Goal: Task Accomplishment & Management: Manage account settings

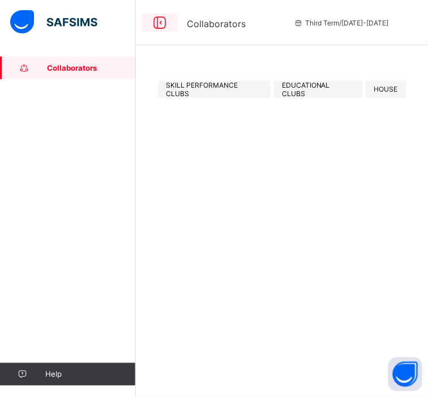
click at [164, 28] on icon at bounding box center [159, 23] width 19 height 16
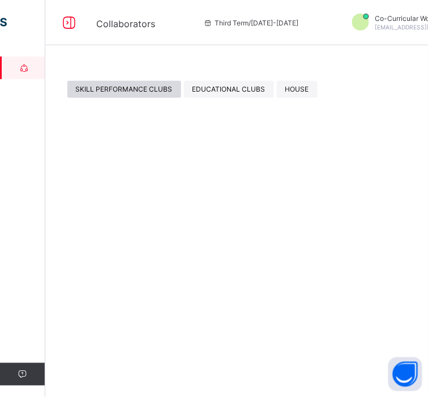
click at [110, 91] on span "SKILL PERFORMANCE CLUBS" at bounding box center [124, 89] width 97 height 8
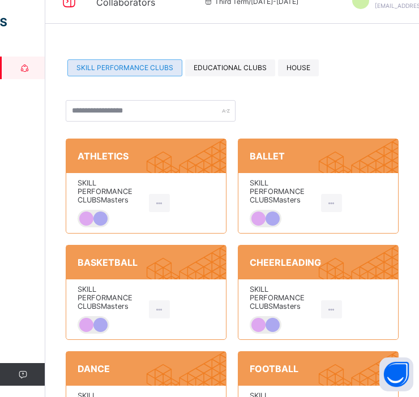
scroll to position [21, 0]
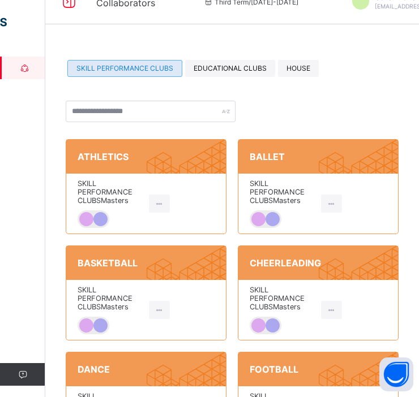
click at [153, 169] on icon at bounding box center [224, 175] width 156 height 132
click at [156, 204] on div at bounding box center [159, 204] width 21 height 18
click at [172, 227] on icon at bounding box center [163, 229] width 17 height 11
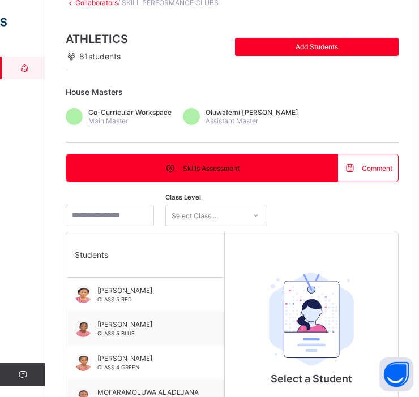
scroll to position [76, 0]
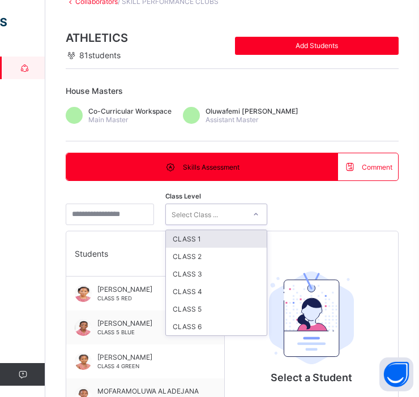
click at [214, 212] on div "Select Class ..." at bounding box center [195, 215] width 46 height 22
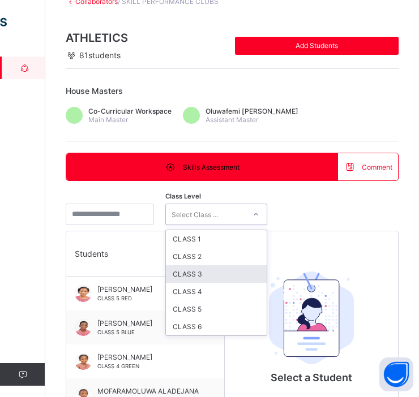
click at [217, 273] on div "CLASS 3" at bounding box center [216, 275] width 101 height 18
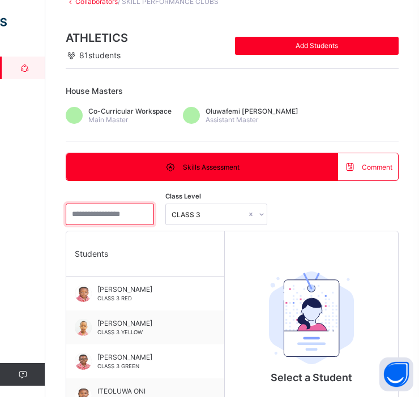
click at [122, 213] on input "search" at bounding box center [110, 215] width 88 height 22
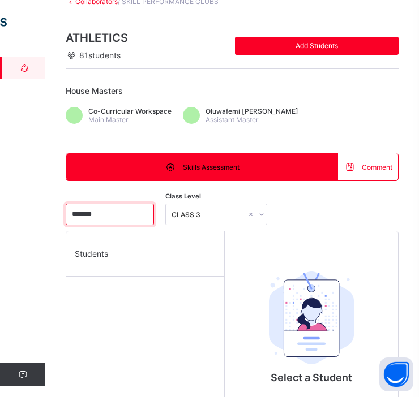
type input "********"
click at [154, 213] on input "********" at bounding box center [110, 215] width 88 height 22
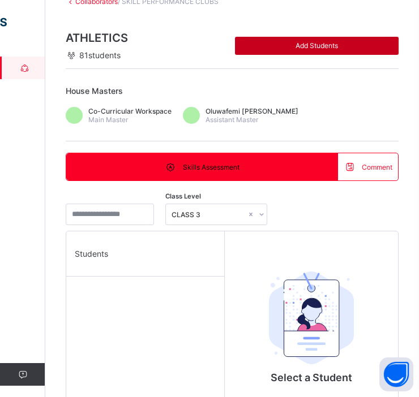
click at [301, 46] on span "Add Students" at bounding box center [316, 45] width 147 height 8
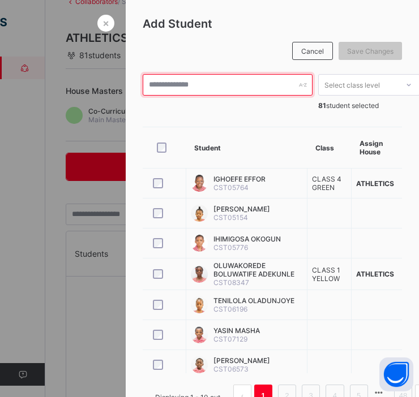
click at [163, 88] on input "text" at bounding box center [228, 85] width 170 height 22
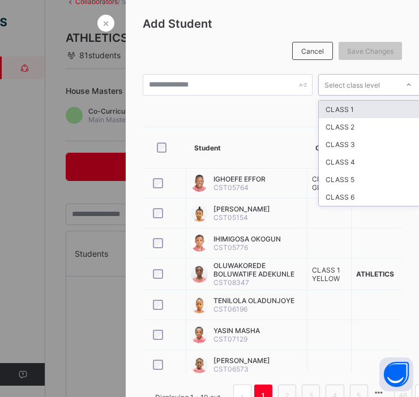
click at [365, 86] on div "Select class level" at bounding box center [351, 85] width 55 height 22
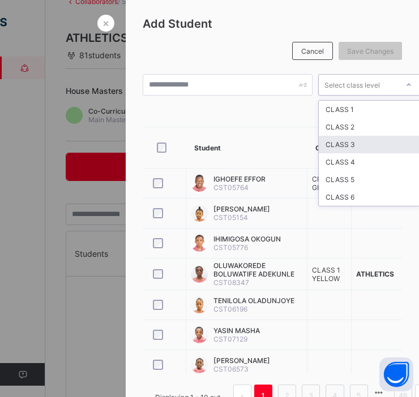
click at [357, 148] on div "CLASS 3" at bounding box center [369, 145] width 101 height 18
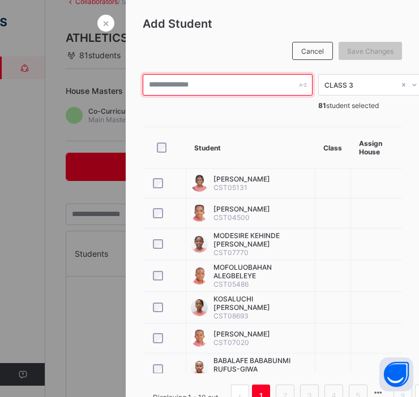
click at [220, 81] on input "text" at bounding box center [228, 85] width 170 height 22
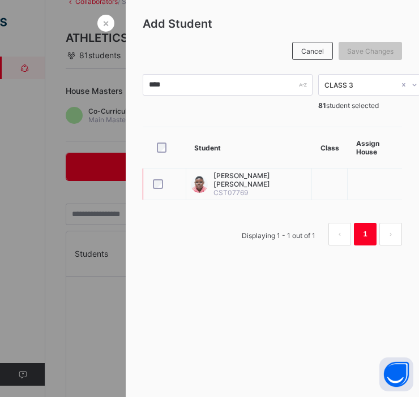
click at [159, 182] on div at bounding box center [165, 184] width 28 height 10
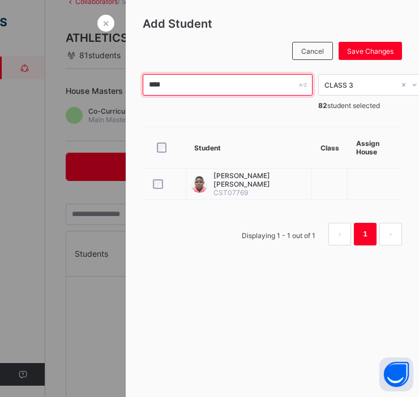
drag, startPoint x: 224, startPoint y: 80, endPoint x: 119, endPoint y: 88, distance: 105.0
click at [126, 88] on div "Add Student Cancel Save Changes **** CLASS 3 82 student selected Student Class …" at bounding box center [272, 135] width 293 height 271
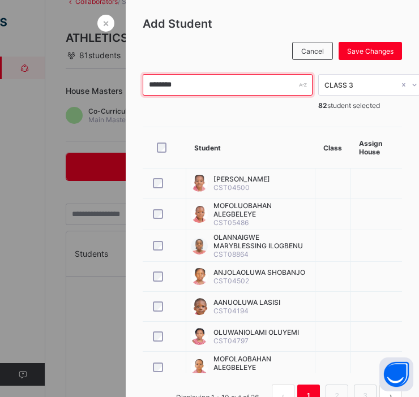
drag, startPoint x: 199, startPoint y: 92, endPoint x: 138, endPoint y: 94, distance: 61.2
click at [143, 94] on input "********" at bounding box center [228, 85] width 170 height 22
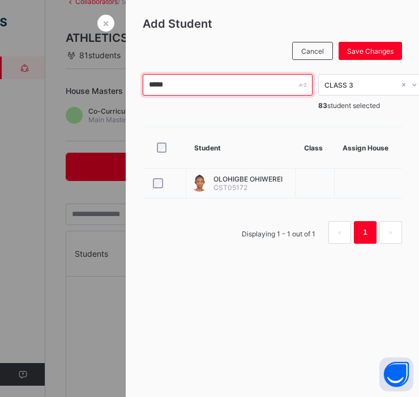
drag, startPoint x: 182, startPoint y: 87, endPoint x: 114, endPoint y: 96, distance: 68.5
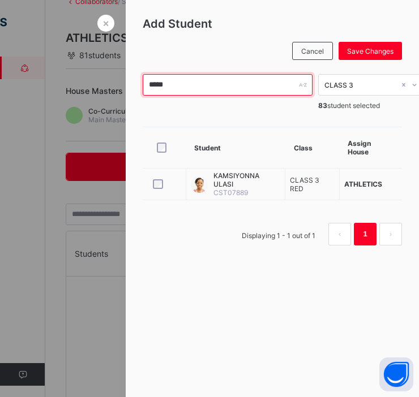
drag, startPoint x: 191, startPoint y: 87, endPoint x: 125, endPoint y: 78, distance: 66.3
click at [126, 78] on div "Add Student Cancel Save Changes ***** CLASS 3 83 student selected Student Class…" at bounding box center [272, 135] width 293 height 271
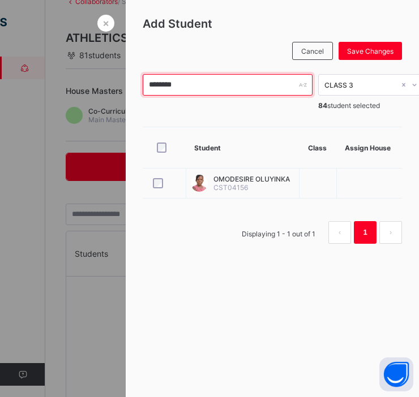
drag, startPoint x: 202, startPoint y: 85, endPoint x: 137, endPoint y: 87, distance: 65.1
click at [143, 87] on input "********" at bounding box center [228, 85] width 170 height 22
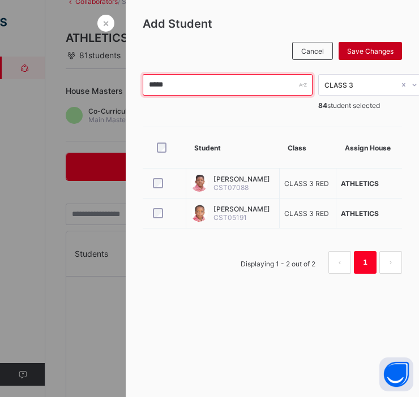
type input "*****"
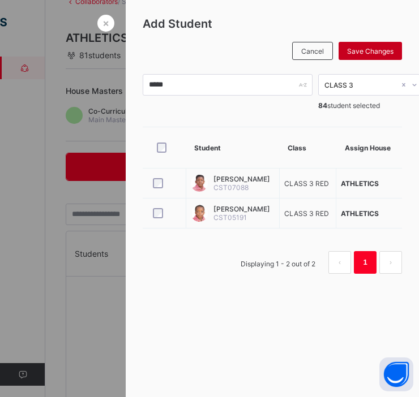
click at [366, 50] on span "Save Changes" at bounding box center [370, 51] width 46 height 8
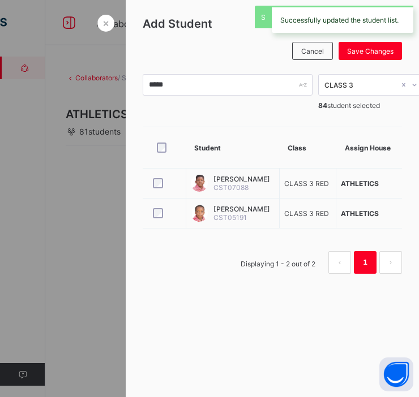
scroll to position [0, 0]
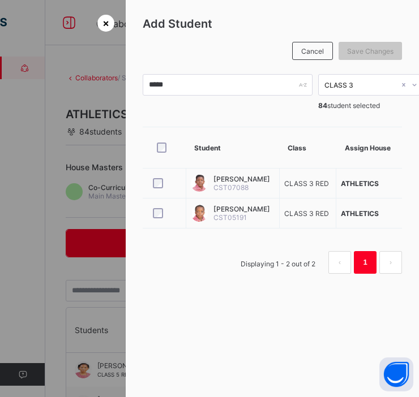
click at [102, 25] on span "×" at bounding box center [105, 23] width 7 height 12
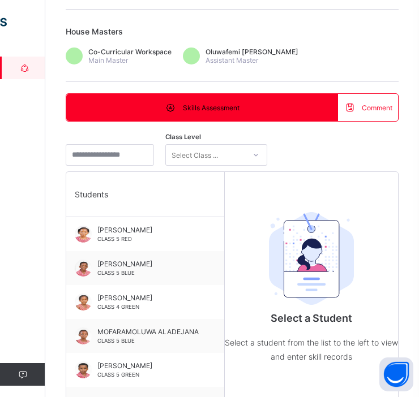
scroll to position [133, 0]
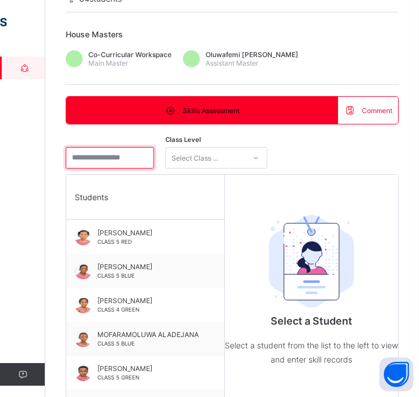
click at [131, 161] on input "search" at bounding box center [110, 158] width 88 height 22
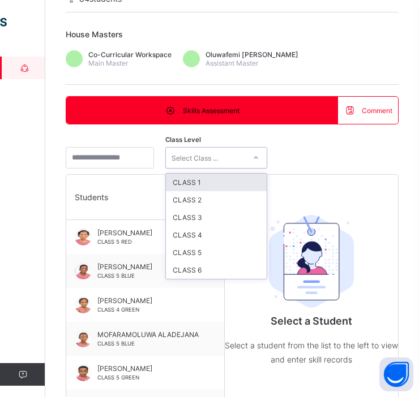
click at [207, 166] on div "Select Class ..." at bounding box center [216, 158] width 102 height 22
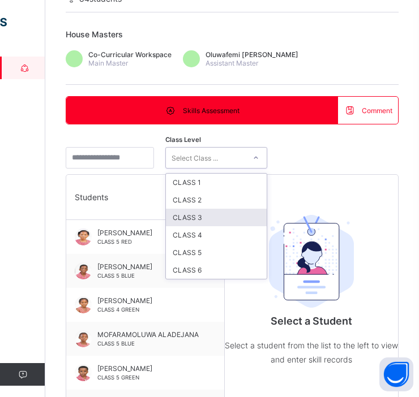
click at [212, 217] on div "CLASS 3" at bounding box center [216, 218] width 101 height 18
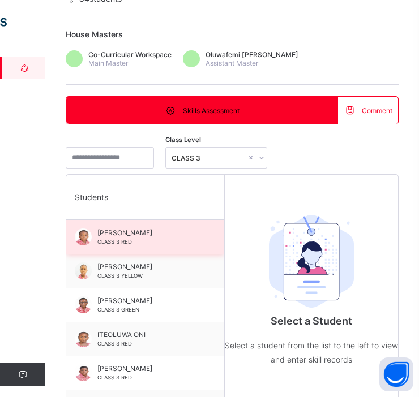
click at [127, 236] on span "[PERSON_NAME]" at bounding box center [147, 233] width 101 height 8
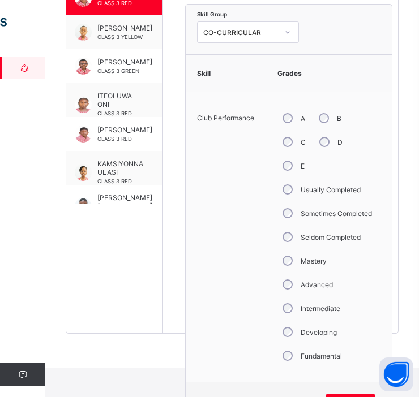
scroll to position [397, 0]
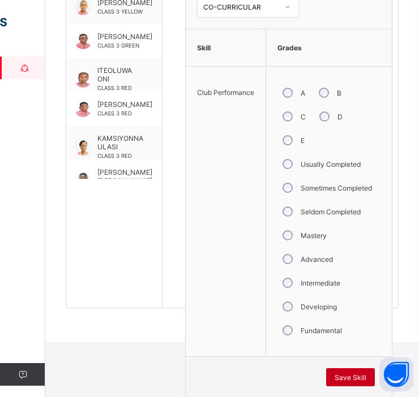
click at [344, 374] on span "Save Skill" at bounding box center [351, 378] width 32 height 8
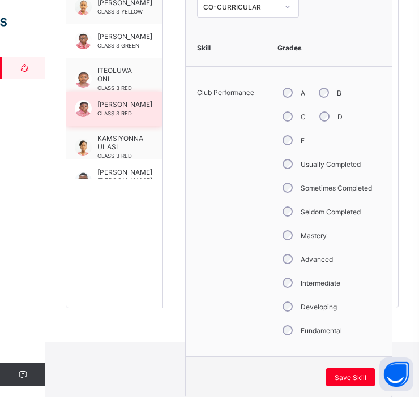
click at [114, 115] on div "[PERSON_NAME] CLASS 3 RED" at bounding box center [124, 108] width 55 height 17
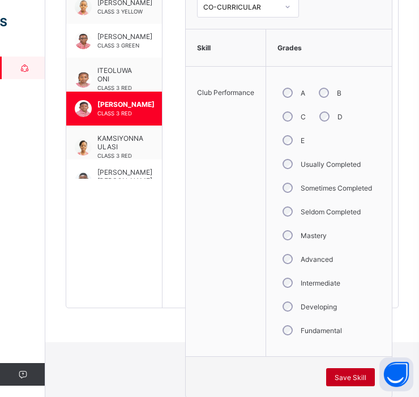
click at [348, 385] on div "Save Skill" at bounding box center [350, 378] width 49 height 18
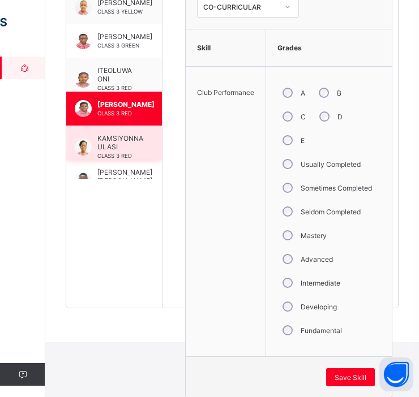
click at [112, 145] on span "KAMSIYONNA ULASI" at bounding box center [120, 142] width 46 height 17
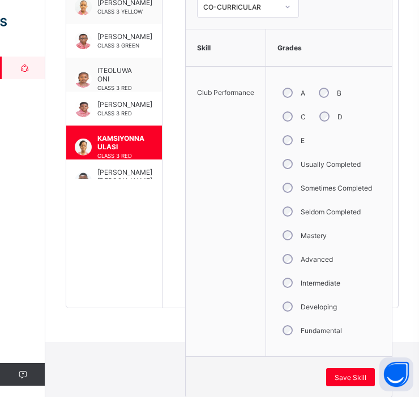
click at [318, 305] on label "Developing" at bounding box center [319, 307] width 36 height 8
click at [350, 375] on span "Save Skill" at bounding box center [351, 378] width 32 height 8
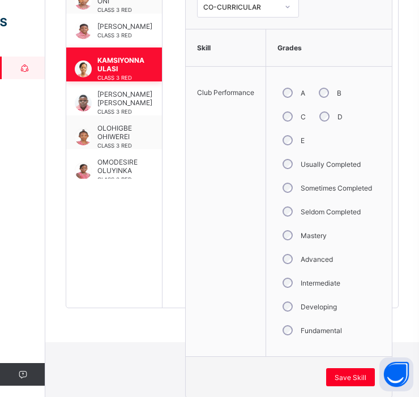
scroll to position [80, 0]
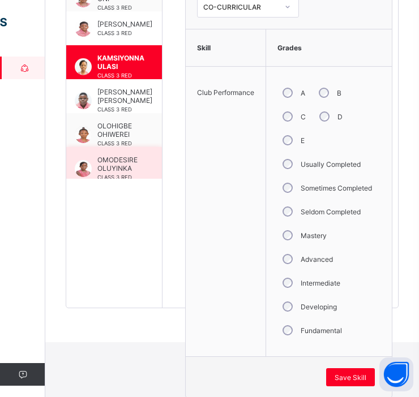
click at [116, 159] on span "OMODESIRE OLUYINKA" at bounding box center [117, 164] width 40 height 17
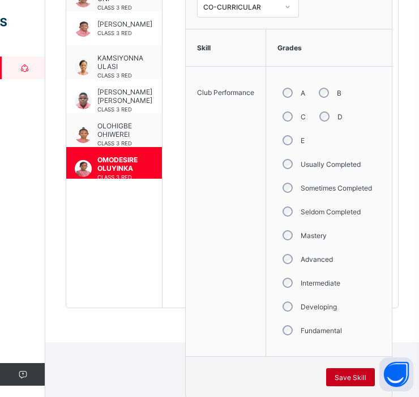
click at [349, 380] on span "Save Skill" at bounding box center [351, 378] width 32 height 8
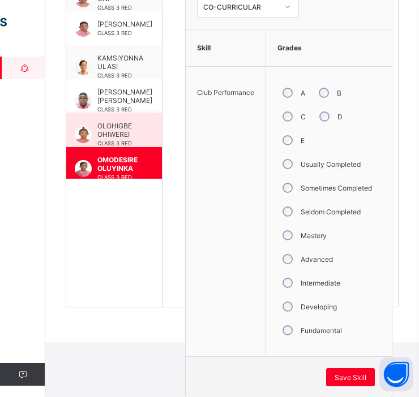
click at [110, 131] on span "OLOHIGBE OHIWEREI" at bounding box center [116, 130] width 39 height 17
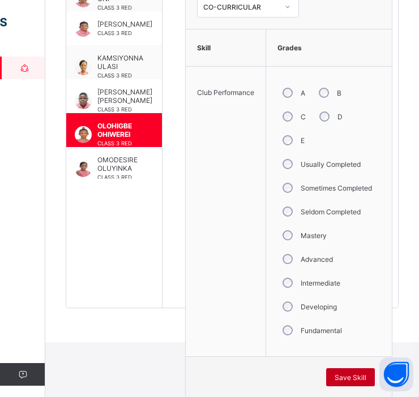
click at [341, 376] on span "Save Skill" at bounding box center [351, 378] width 32 height 8
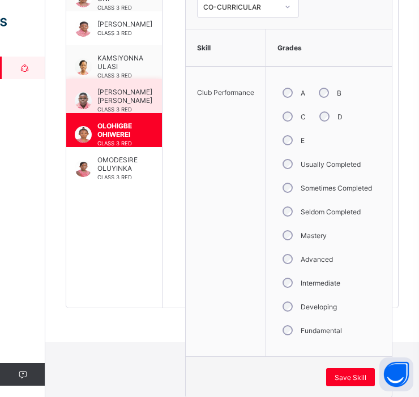
click at [131, 105] on span "[PERSON_NAME] [PERSON_NAME]" at bounding box center [124, 96] width 55 height 17
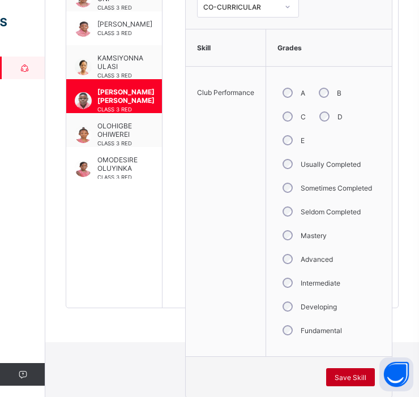
click at [345, 377] on span "Save Skill" at bounding box center [351, 378] width 32 height 8
click at [364, 366] on div "Save Skill" at bounding box center [289, 377] width 206 height 41
click at [364, 371] on div "Save Skill" at bounding box center [350, 378] width 49 height 18
click at [357, 374] on span "Save Skill" at bounding box center [351, 378] width 32 height 8
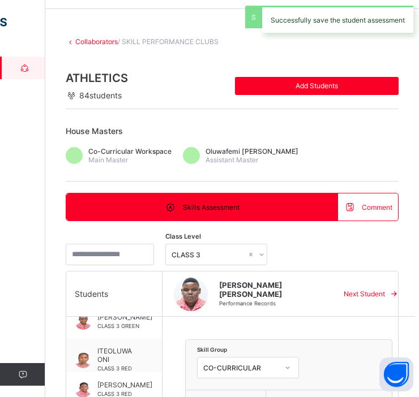
scroll to position [0, 0]
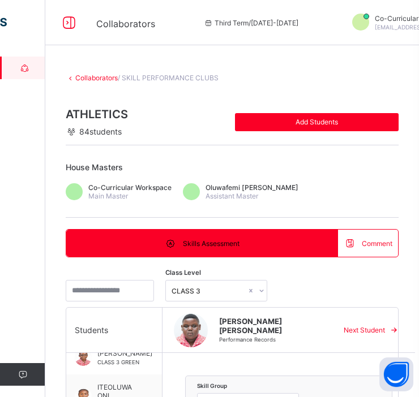
click at [98, 75] on link "Collaborators" at bounding box center [96, 78] width 42 height 8
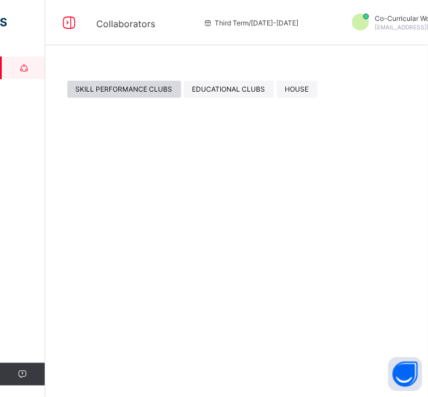
click at [122, 89] on span "SKILL PERFORMANCE CLUBS" at bounding box center [124, 89] width 97 height 8
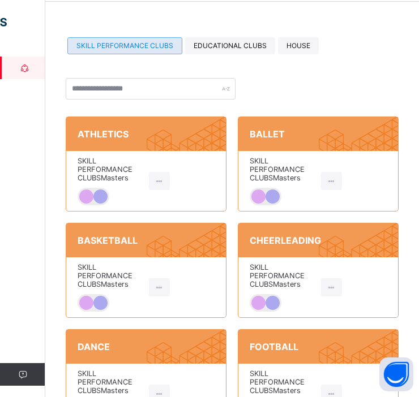
scroll to position [46, 0]
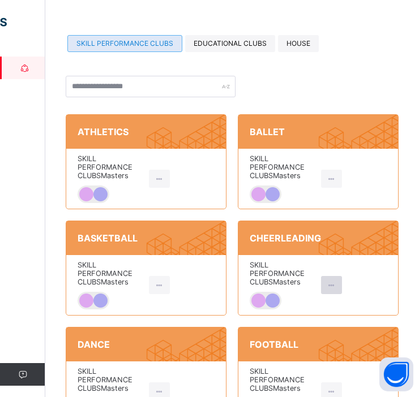
click at [336, 286] on icon at bounding box center [332, 285] width 10 height 8
click at [344, 310] on icon at bounding box center [335, 310] width 17 height 11
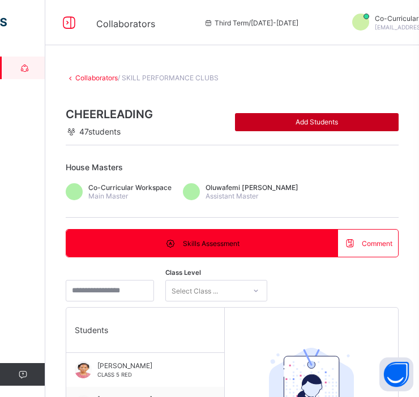
click at [345, 118] on span "Add Students" at bounding box center [316, 122] width 147 height 8
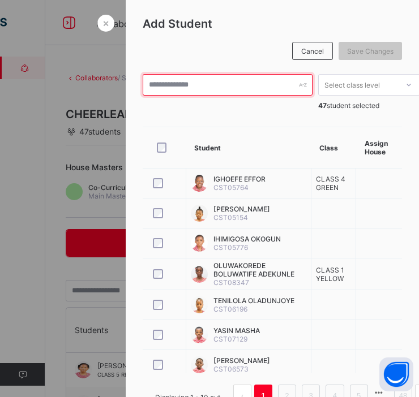
click at [215, 91] on input "text" at bounding box center [228, 85] width 170 height 22
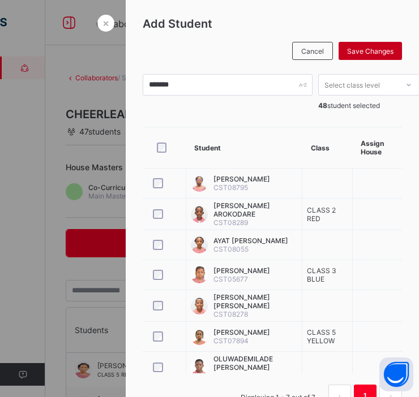
click at [370, 48] on span "Save Changes" at bounding box center [370, 51] width 46 height 8
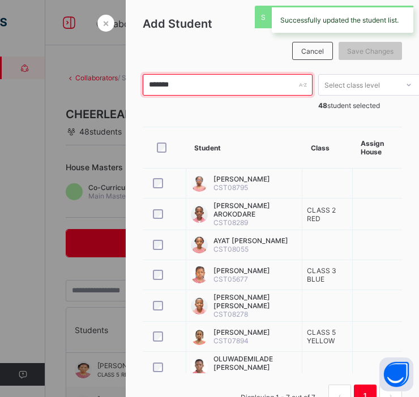
drag, startPoint x: 223, startPoint y: 88, endPoint x: 132, endPoint y: 89, distance: 90.6
click at [132, 89] on div "Add Student Cancel Save Changes ******* Select class level 48 student selected …" at bounding box center [272, 216] width 293 height 433
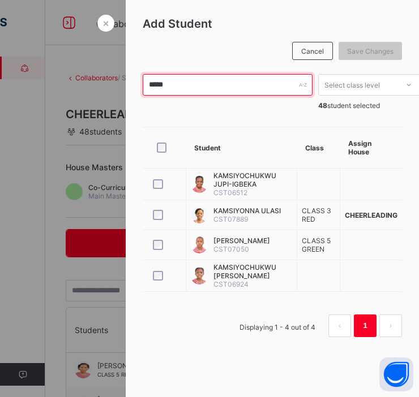
drag, startPoint x: 176, startPoint y: 81, endPoint x: 102, endPoint y: 88, distance: 74.5
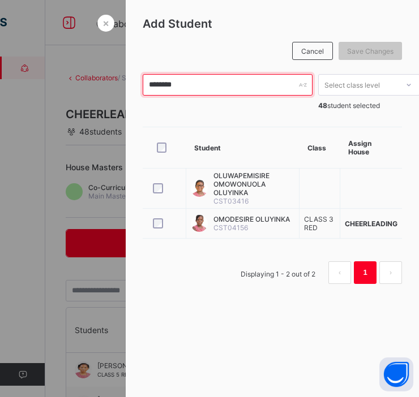
drag, startPoint x: 187, startPoint y: 85, endPoint x: 129, endPoint y: 82, distance: 57.8
click at [129, 82] on div "Add Student Cancel Save Changes ******** Select class level 48 student selected…" at bounding box center [272, 155] width 293 height 310
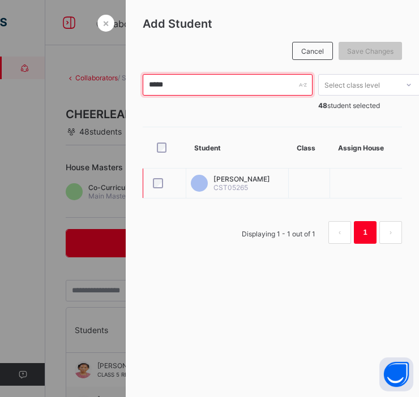
type input "*****"
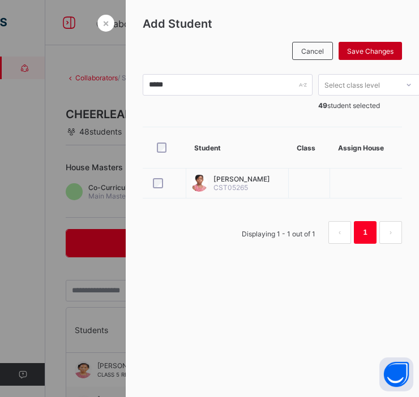
click at [365, 47] on span "Save Changes" at bounding box center [370, 51] width 46 height 8
click at [102, 25] on span "×" at bounding box center [105, 23] width 7 height 12
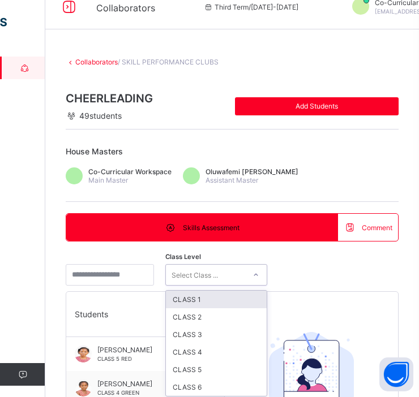
scroll to position [17, 0]
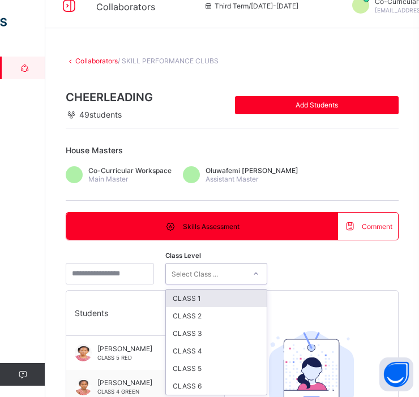
click at [229, 285] on div "option CLASS 1 focused, 1 of 6. 6 results available. Use Up and Down to choose …" at bounding box center [216, 274] width 102 height 22
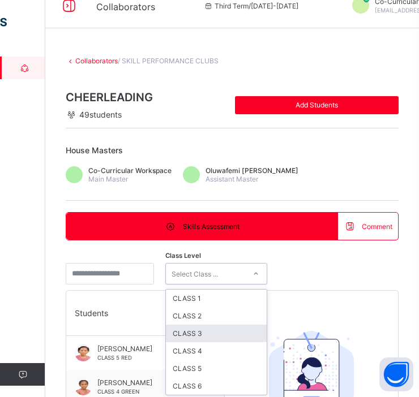
click at [223, 333] on div "CLASS 3" at bounding box center [216, 334] width 101 height 18
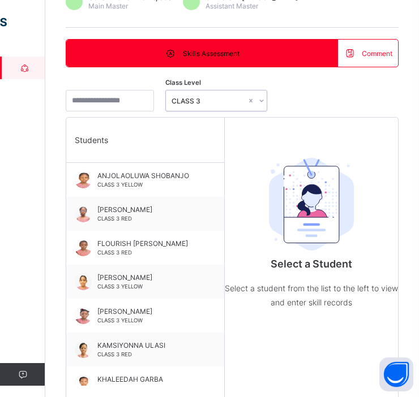
scroll to position [191, 0]
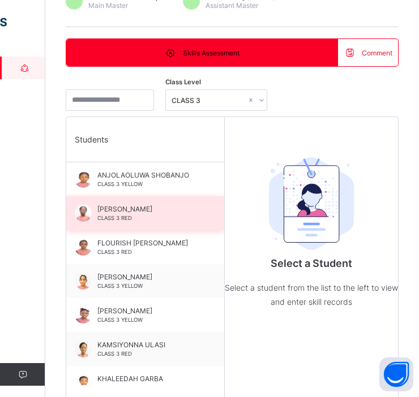
click at [122, 206] on span "[PERSON_NAME]" at bounding box center [147, 209] width 101 height 8
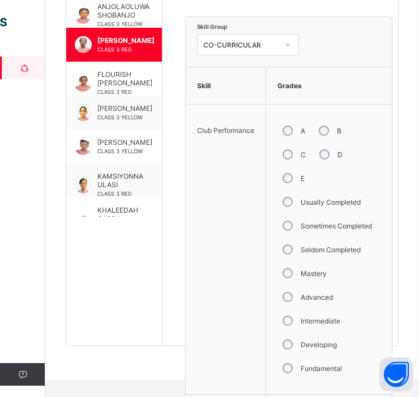
scroll to position [397, 0]
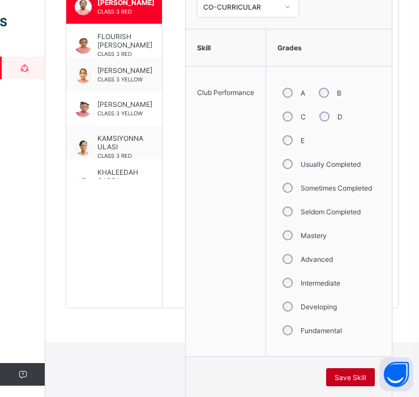
click at [349, 374] on span "Save Skill" at bounding box center [351, 378] width 32 height 8
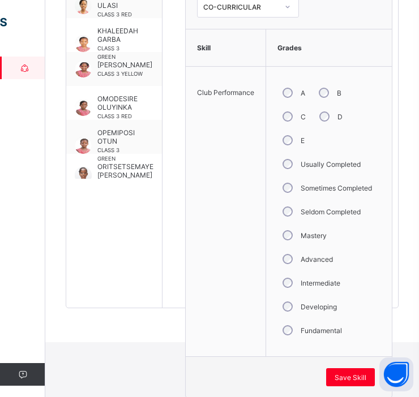
scroll to position [142, 0]
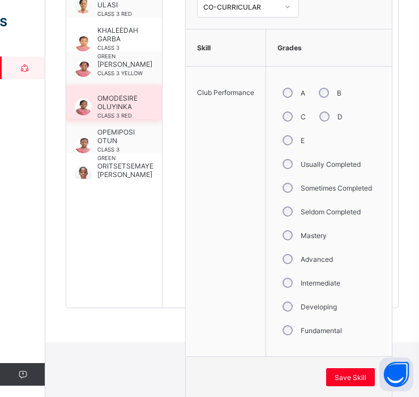
click at [123, 97] on span "OMODESIRE OLUYINKA" at bounding box center [117, 102] width 40 height 17
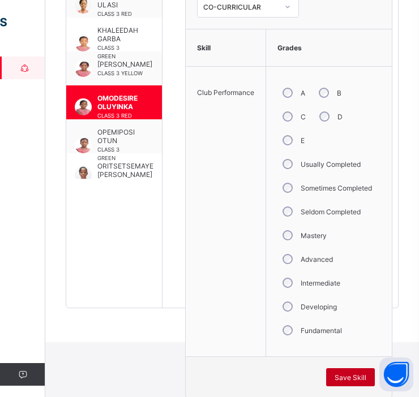
click at [345, 376] on span "Save Skill" at bounding box center [351, 378] width 32 height 8
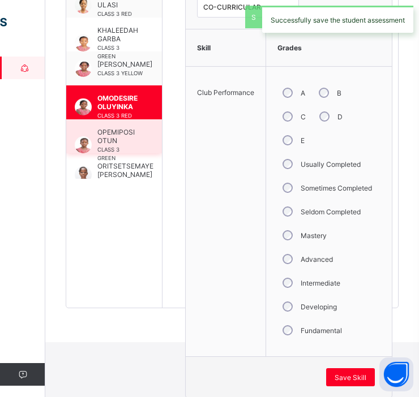
scroll to position [209, 0]
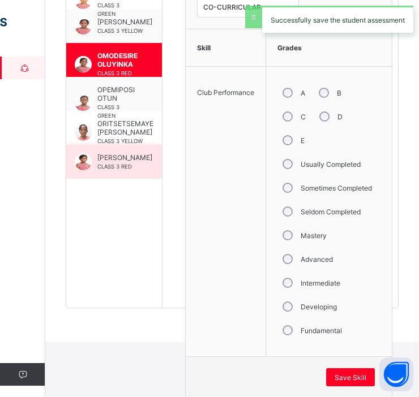
click at [119, 153] on span "[PERSON_NAME]" at bounding box center [124, 157] width 55 height 8
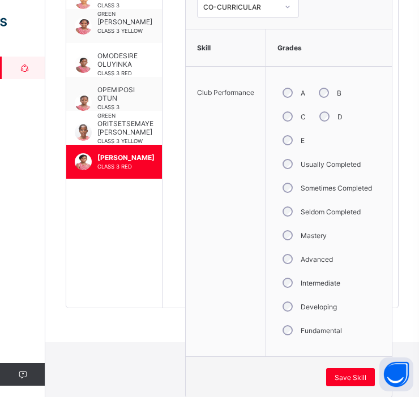
click at [318, 283] on label "Intermediate" at bounding box center [321, 283] width 40 height 8
click at [347, 374] on span "Save Skill" at bounding box center [351, 378] width 32 height 8
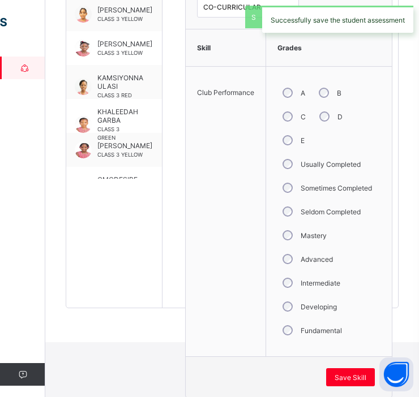
scroll to position [57, 1]
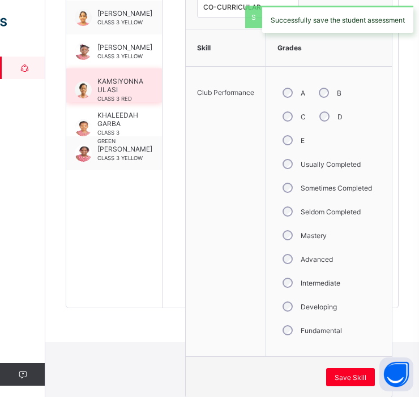
click at [106, 96] on span "CLASS 3 RED" at bounding box center [114, 99] width 35 height 6
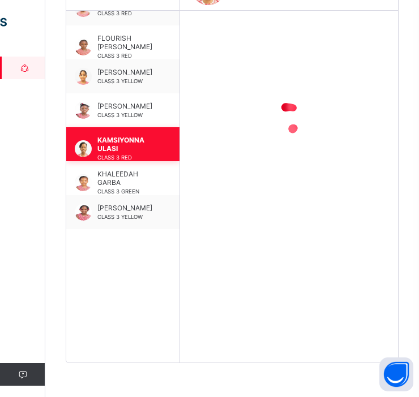
scroll to position [57, 0]
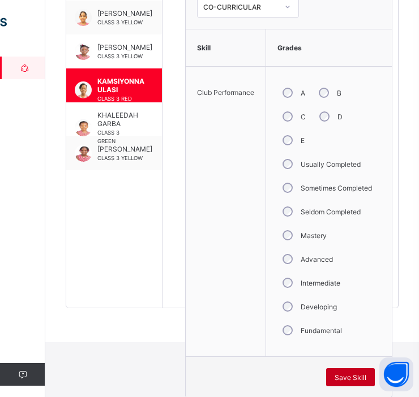
click at [352, 381] on div "Save Skill" at bounding box center [350, 378] width 49 height 18
click at [347, 374] on span "Save Skill" at bounding box center [351, 378] width 32 height 8
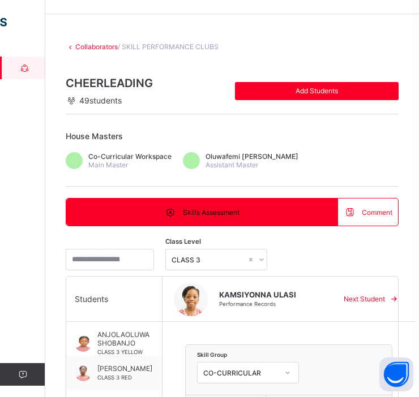
scroll to position [0, 0]
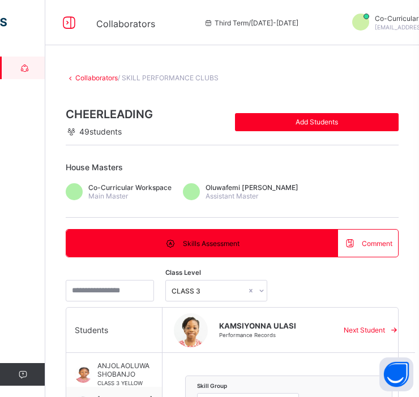
click at [93, 75] on link "Collaborators" at bounding box center [96, 78] width 42 height 8
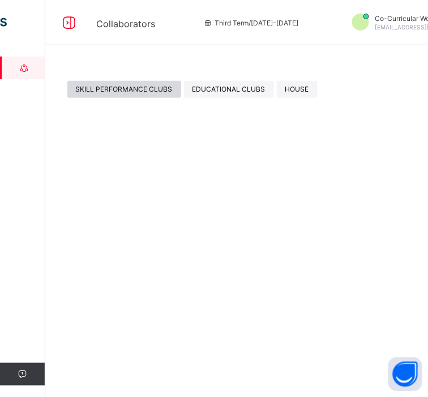
click at [153, 94] on div "SKILL PERFORMANCE CLUBS" at bounding box center [124, 89] width 114 height 17
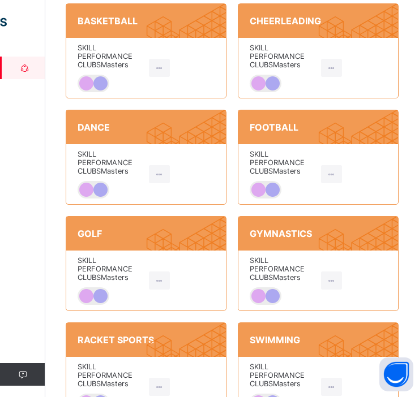
scroll to position [264, 0]
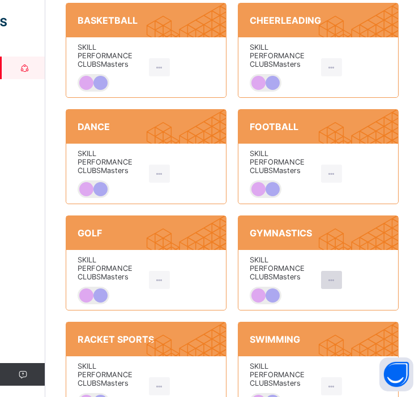
click at [339, 275] on div at bounding box center [331, 280] width 21 height 18
click at [354, 302] on ul "View House" at bounding box center [354, 306] width 65 height 22
click at [342, 280] on div at bounding box center [331, 280] width 21 height 18
click at [343, 310] on icon at bounding box center [335, 305] width 17 height 11
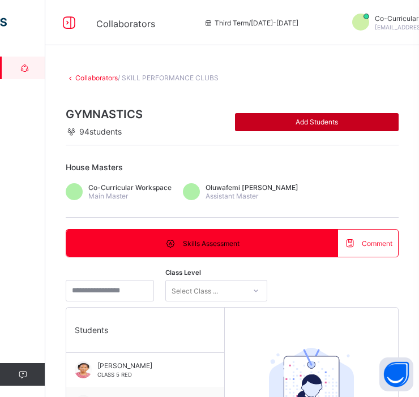
click at [311, 121] on span "Add Students" at bounding box center [316, 122] width 147 height 8
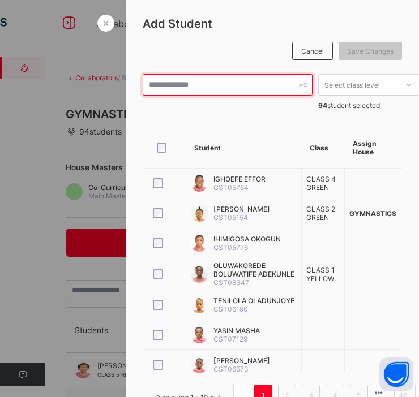
click at [233, 87] on input "text" at bounding box center [228, 85] width 170 height 22
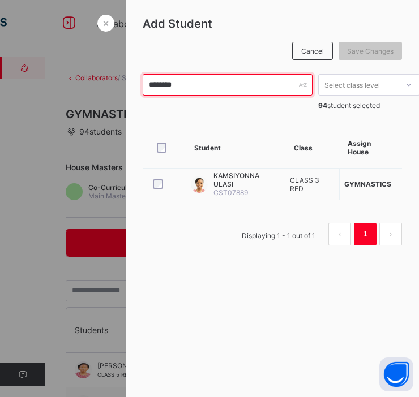
drag, startPoint x: 190, startPoint y: 85, endPoint x: 120, endPoint y: 96, distance: 71.0
click at [126, 96] on div "Add Student Cancel Save Changes ******** Select class level 94 student selected…" at bounding box center [272, 135] width 293 height 271
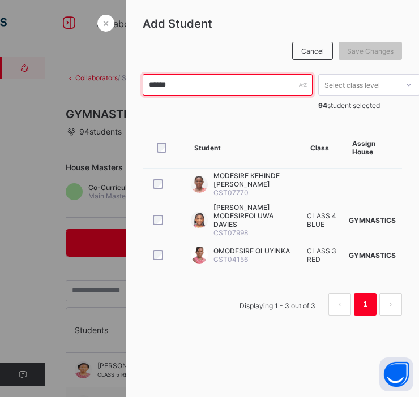
drag, startPoint x: 178, startPoint y: 88, endPoint x: 98, endPoint y: 97, distance: 80.3
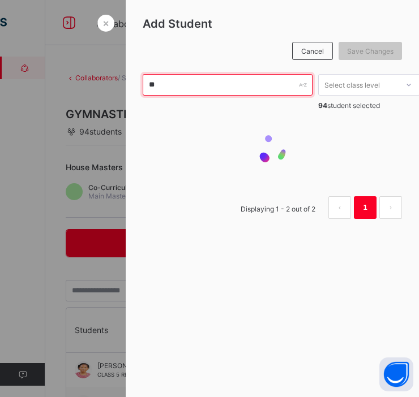
type input "*"
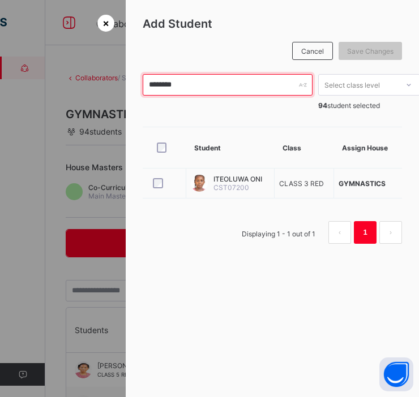
type input "********"
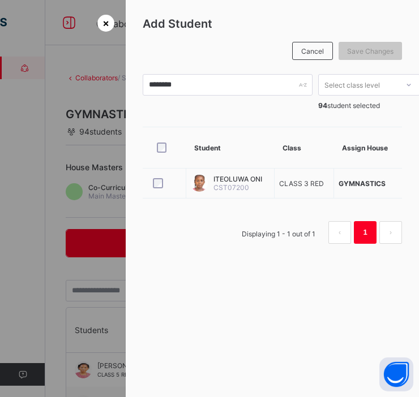
click at [102, 25] on span "×" at bounding box center [105, 23] width 7 height 12
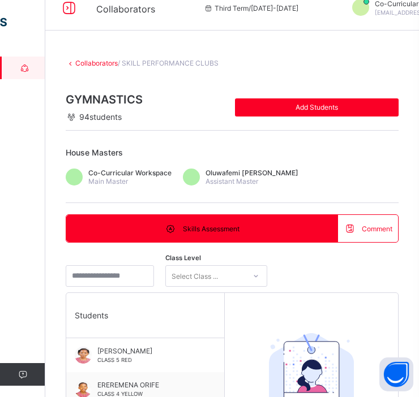
click at [241, 287] on div "Select Class ..." at bounding box center [216, 277] width 102 height 22
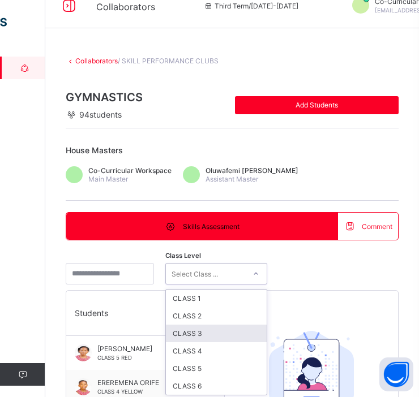
click at [221, 332] on div "CLASS 3" at bounding box center [216, 334] width 101 height 18
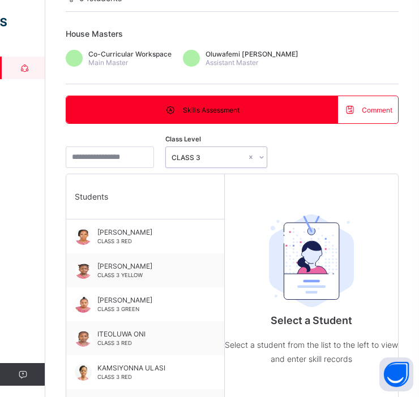
scroll to position [27, 0]
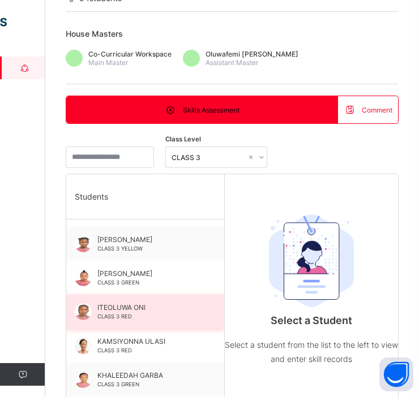
click at [148, 297] on div "ITEOLUWA ONI CLASS 3 RED" at bounding box center [145, 312] width 158 height 34
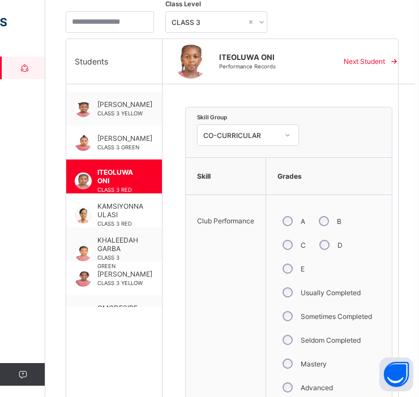
scroll to position [397, 0]
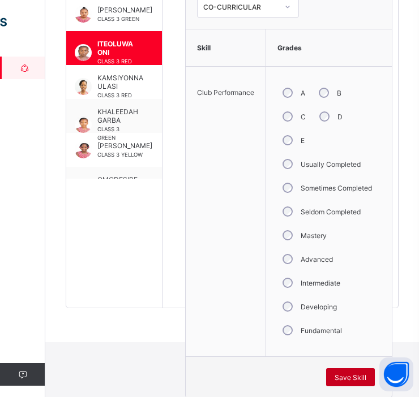
click at [343, 375] on span "Save Skill" at bounding box center [351, 378] width 32 height 8
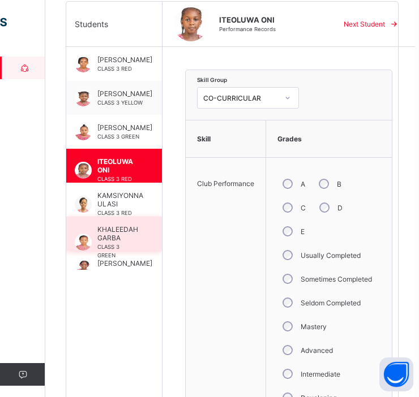
scroll to position [307, 0]
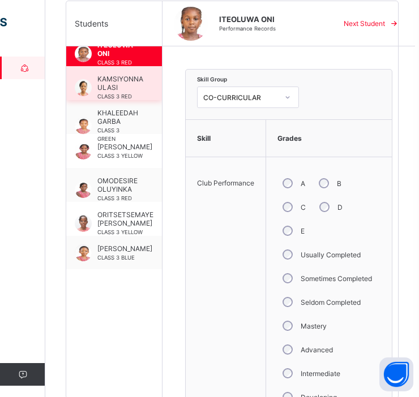
click at [116, 195] on span "CLASS 3 RED" at bounding box center [114, 198] width 35 height 6
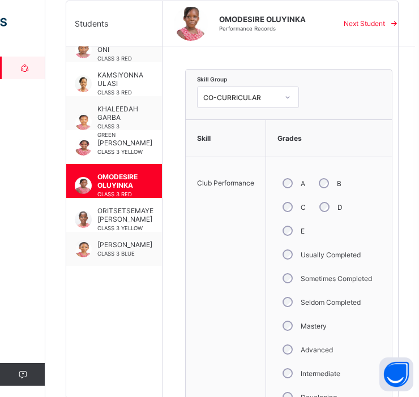
scroll to position [397, 0]
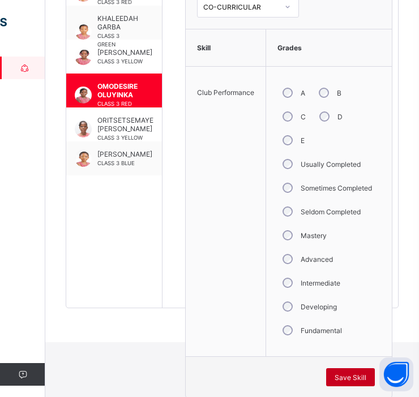
click at [348, 374] on span "Save Skill" at bounding box center [351, 378] width 32 height 8
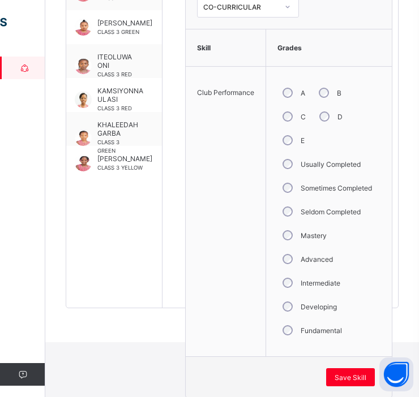
scroll to position [8, 0]
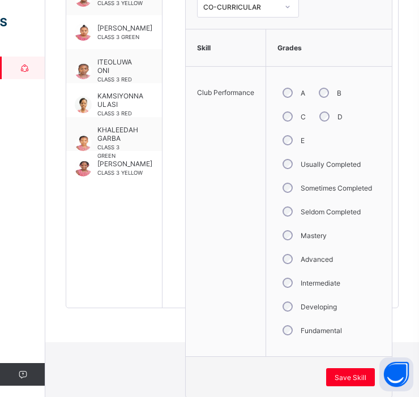
click at [115, 110] on span "CLASS 3 RED" at bounding box center [114, 113] width 35 height 6
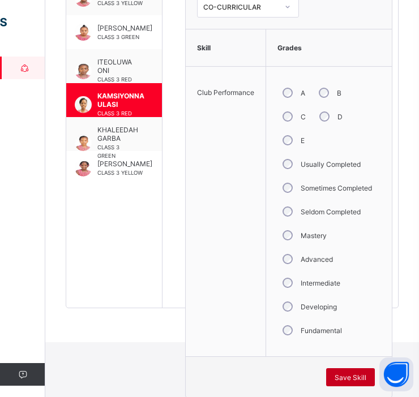
click at [353, 370] on div "Save Skill" at bounding box center [350, 378] width 49 height 18
click at [351, 374] on span "Save Skill" at bounding box center [351, 378] width 32 height 8
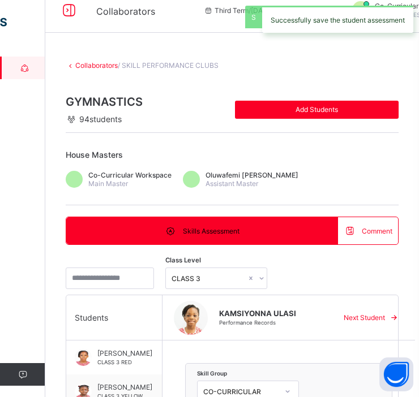
scroll to position [0, 0]
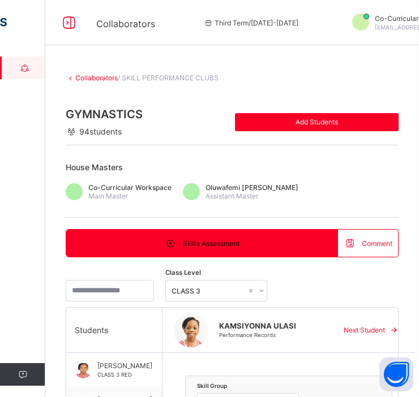
click at [105, 77] on link "Collaborators" at bounding box center [96, 78] width 42 height 8
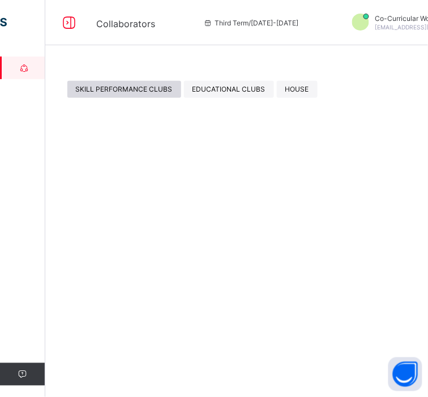
click at [109, 87] on span "SKILL PERFORMANCE CLUBS" at bounding box center [124, 89] width 97 height 8
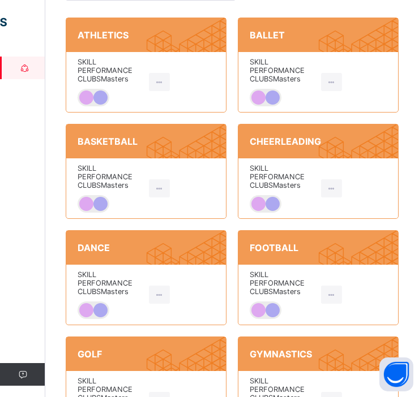
scroll to position [146, 0]
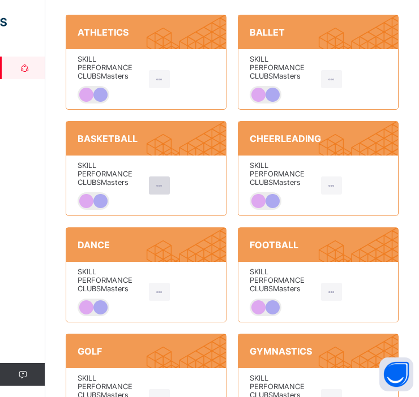
click at [159, 185] on icon at bounding box center [160, 186] width 10 height 8
click at [184, 216] on div "View House" at bounding box center [191, 211] width 38 height 11
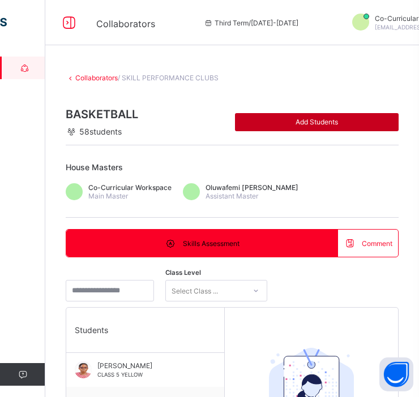
click at [312, 127] on div "Add Students" at bounding box center [317, 122] width 164 height 18
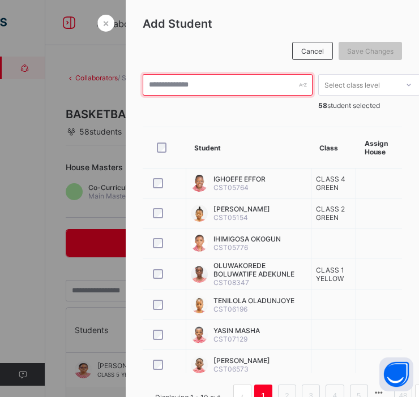
click at [233, 85] on input "text" at bounding box center [228, 85] width 170 height 22
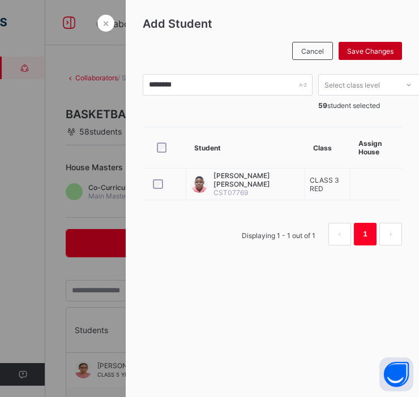
click at [365, 51] on span "Save Changes" at bounding box center [370, 51] width 46 height 8
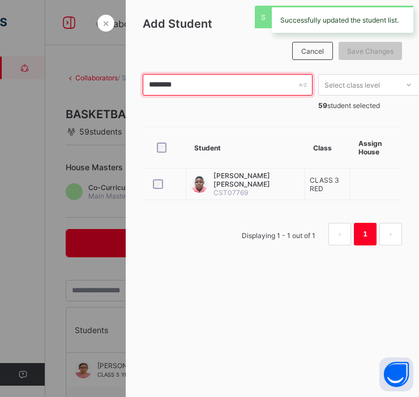
drag, startPoint x: 212, startPoint y: 87, endPoint x: 117, endPoint y: 78, distance: 95.6
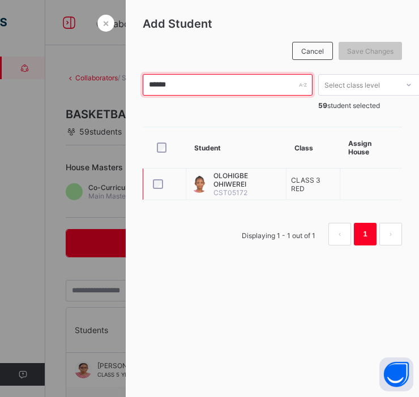
type input "******"
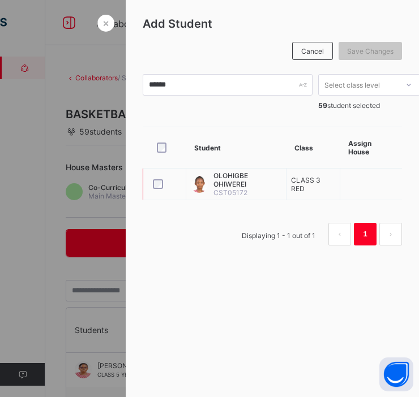
click at [153, 177] on div at bounding box center [164, 185] width 33 height 24
click at [369, 55] on div "Save Changes" at bounding box center [370, 51] width 63 height 18
click at [97, 15] on div "×" at bounding box center [105, 23] width 17 height 17
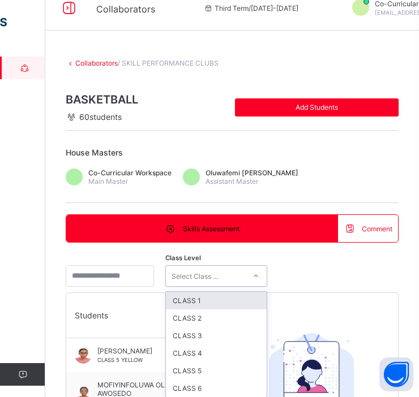
click at [216, 287] on div "option CLASS 1 focused, 1 of 6. 6 results available. Use Up and Down to choose …" at bounding box center [216, 277] width 102 height 22
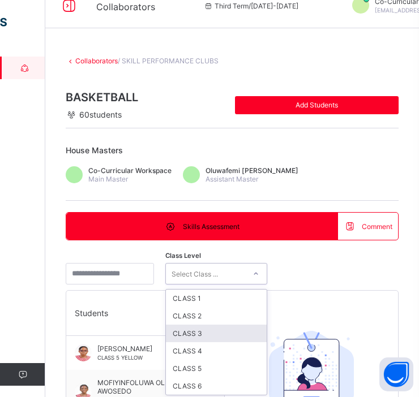
click at [211, 335] on div "CLASS 3" at bounding box center [216, 334] width 101 height 18
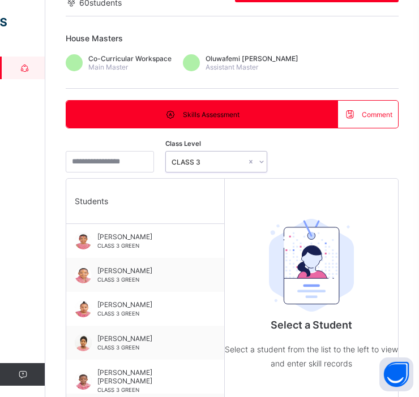
scroll to position [130, 0]
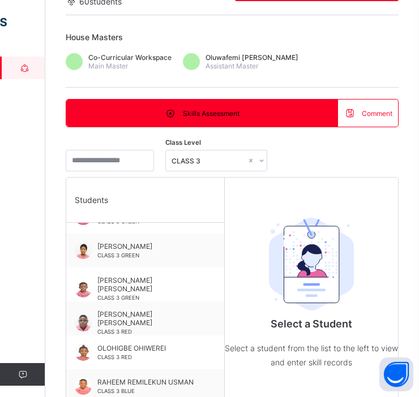
click at [140, 317] on span "[PERSON_NAME] [PERSON_NAME]" at bounding box center [147, 318] width 101 height 17
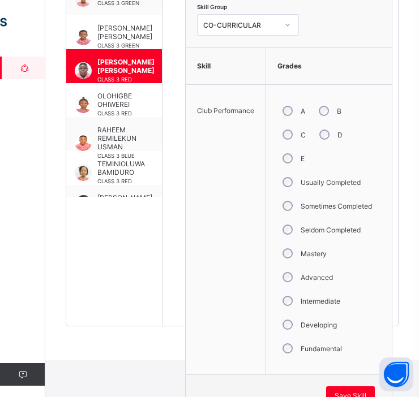
scroll to position [397, 0]
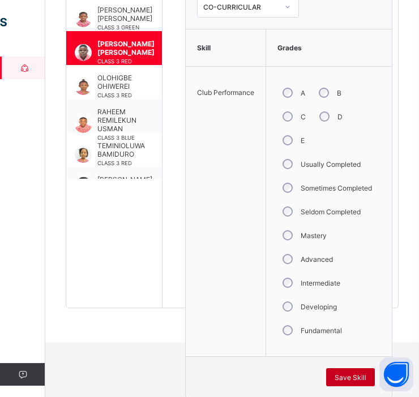
click at [348, 383] on div "Save Skill" at bounding box center [350, 378] width 49 height 18
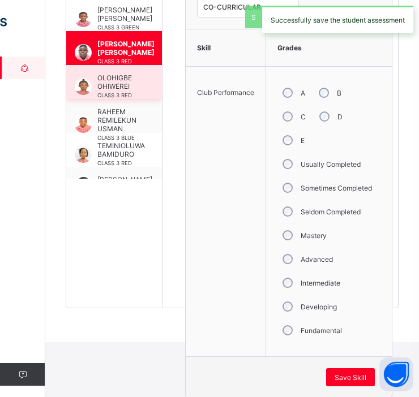
click at [111, 88] on div "OLOHIGBE OHIWEREI CLASS 3 RED" at bounding box center [116, 86] width 39 height 25
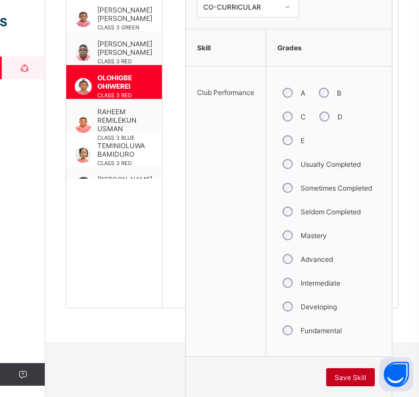
click at [346, 375] on span "Save Skill" at bounding box center [351, 378] width 32 height 8
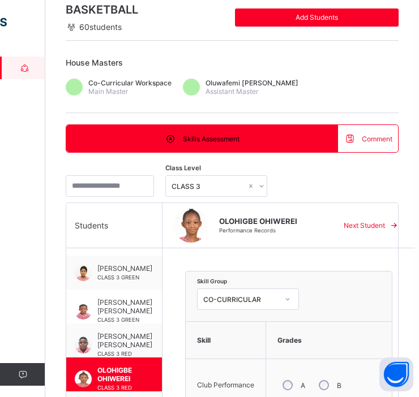
scroll to position [0, 0]
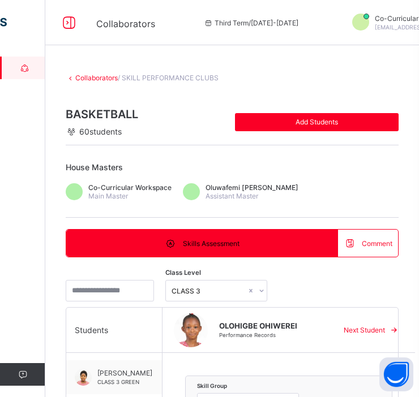
click at [80, 76] on link "Collaborators" at bounding box center [96, 78] width 42 height 8
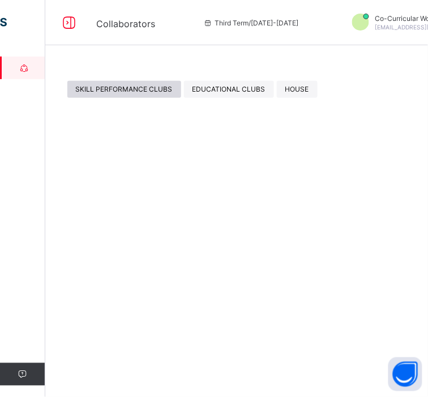
click at [92, 86] on span "SKILL PERFORMANCE CLUBS" at bounding box center [124, 89] width 97 height 8
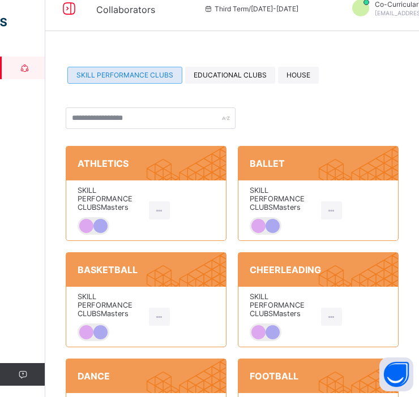
scroll to position [48, 0]
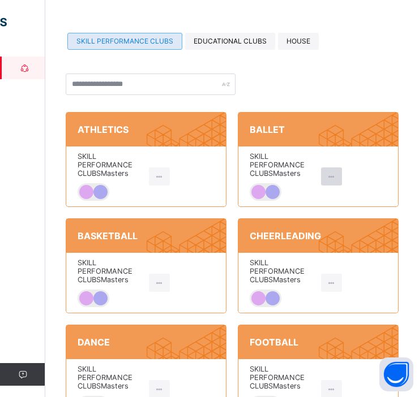
click at [336, 173] on icon at bounding box center [332, 177] width 10 height 8
click at [360, 202] on div "View House" at bounding box center [363, 201] width 38 height 11
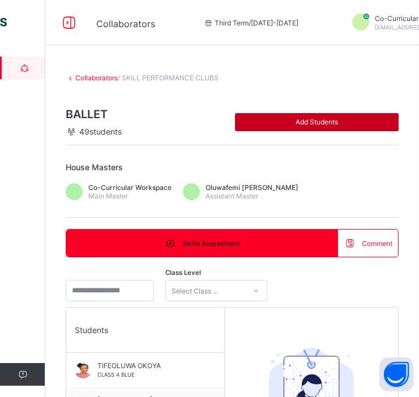
click at [327, 123] on span "Add Students" at bounding box center [316, 122] width 147 height 8
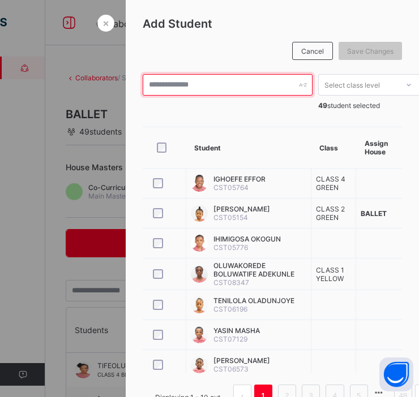
click at [221, 92] on input "text" at bounding box center [228, 85] width 170 height 22
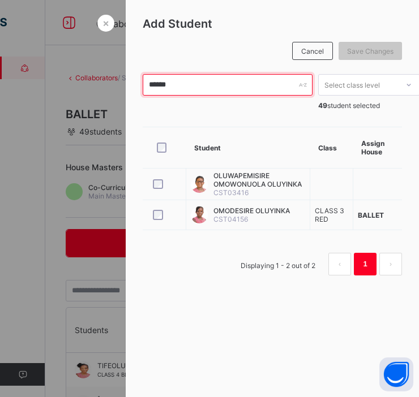
drag, startPoint x: 170, startPoint y: 92, endPoint x: 127, endPoint y: 97, distance: 43.3
click at [127, 97] on div "Add Student Cancel Save Changes ****** Select class level 49 student selected S…" at bounding box center [272, 150] width 293 height 301
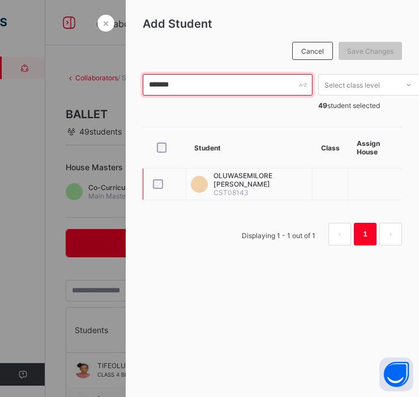
type input "*******"
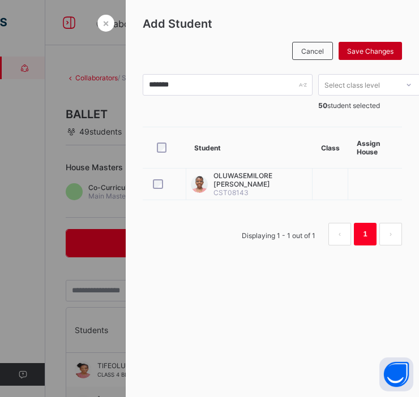
click at [360, 44] on div "Save Changes" at bounding box center [370, 51] width 63 height 18
click at [97, 20] on div "×" at bounding box center [105, 23] width 17 height 17
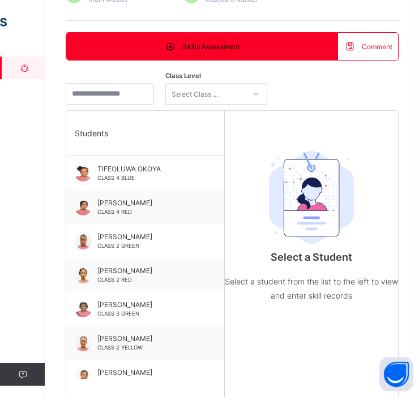
scroll to position [200, 0]
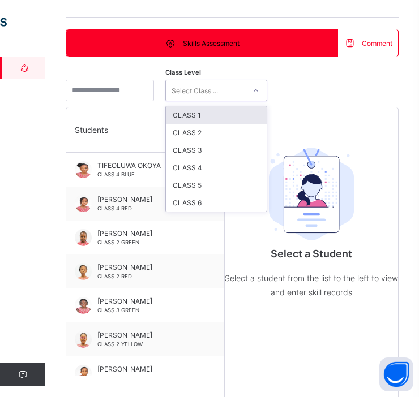
click at [240, 88] on div "Select Class ..." at bounding box center [205, 91] width 79 height 16
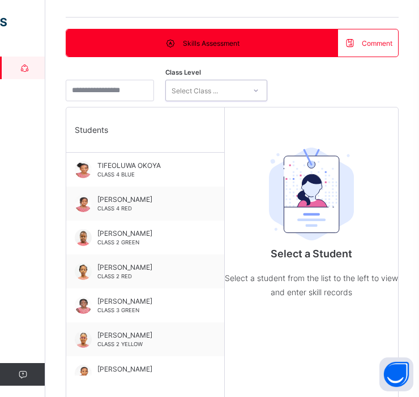
click at [240, 88] on div "Select Class ..." at bounding box center [205, 91] width 79 height 16
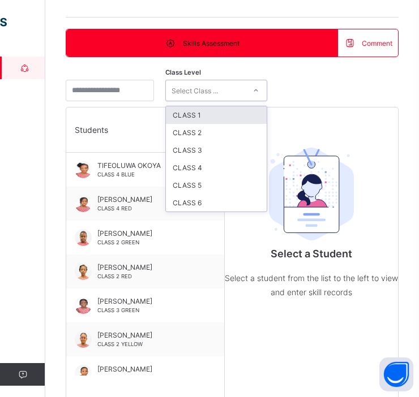
click at [240, 88] on div "Select Class ..." at bounding box center [205, 91] width 79 height 16
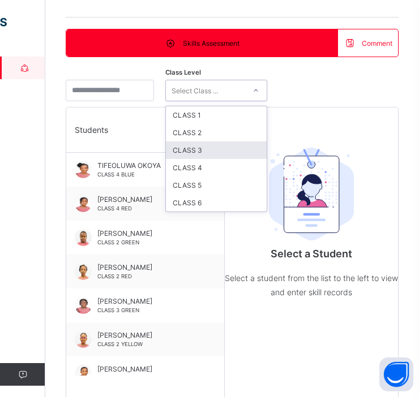
click at [242, 149] on div "CLASS 3" at bounding box center [216, 151] width 101 height 18
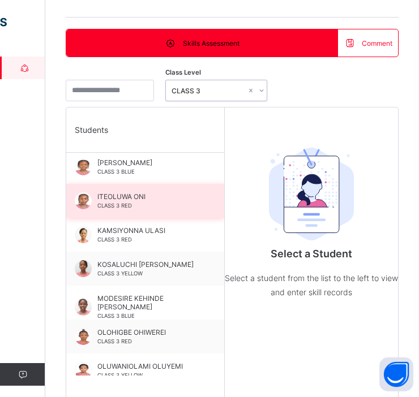
scroll to position [139, 0]
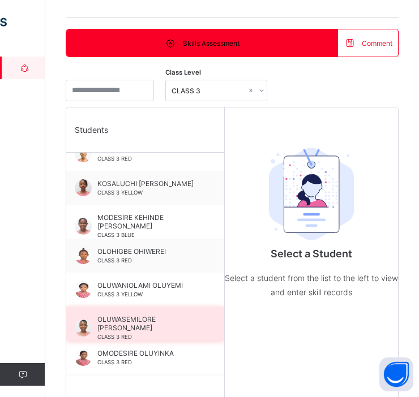
click at [153, 320] on span "OLUWASEMILORE [PERSON_NAME]" at bounding box center [147, 323] width 101 height 17
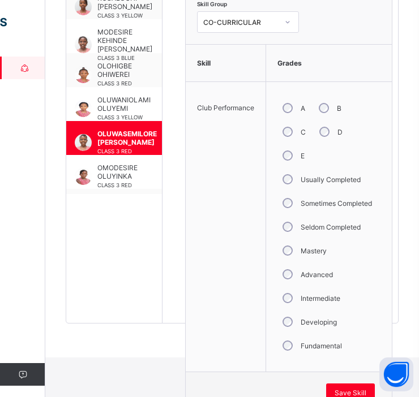
scroll to position [397, 0]
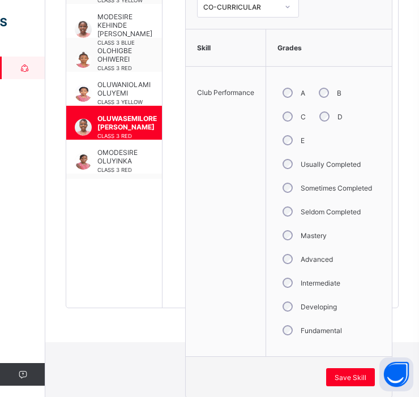
click at [293, 285] on div "Intermediate" at bounding box center [310, 283] width 66 height 24
click at [360, 375] on span "Save Skill" at bounding box center [351, 378] width 32 height 8
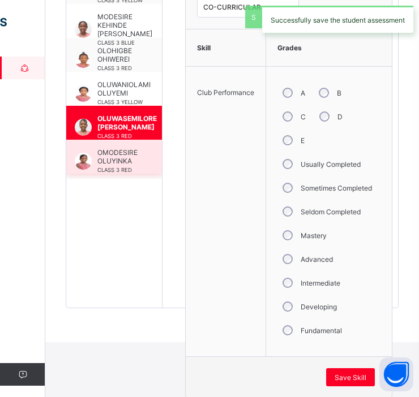
click at [117, 159] on span "OMODESIRE OLUYINKA" at bounding box center [117, 156] width 40 height 17
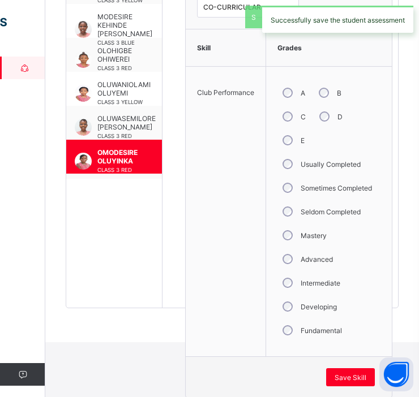
click at [294, 281] on div "Intermediate" at bounding box center [310, 283] width 66 height 24
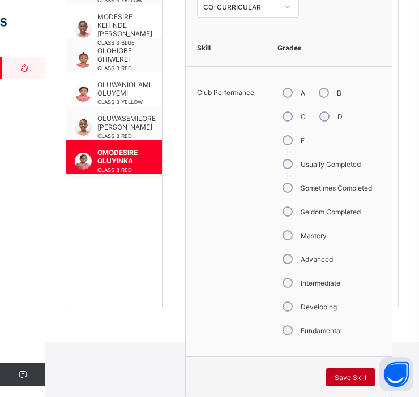
click at [337, 374] on span "Save Skill" at bounding box center [351, 378] width 32 height 8
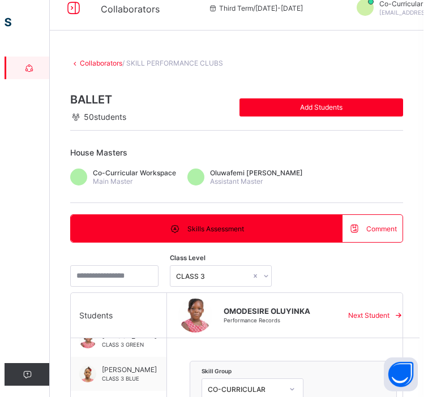
scroll to position [0, 0]
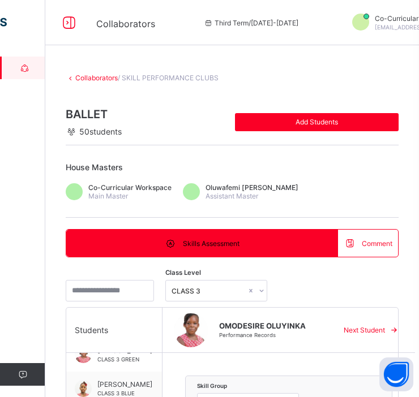
click at [87, 75] on link "Collaborators" at bounding box center [96, 78] width 42 height 8
